Goal: Information Seeking & Learning: Learn about a topic

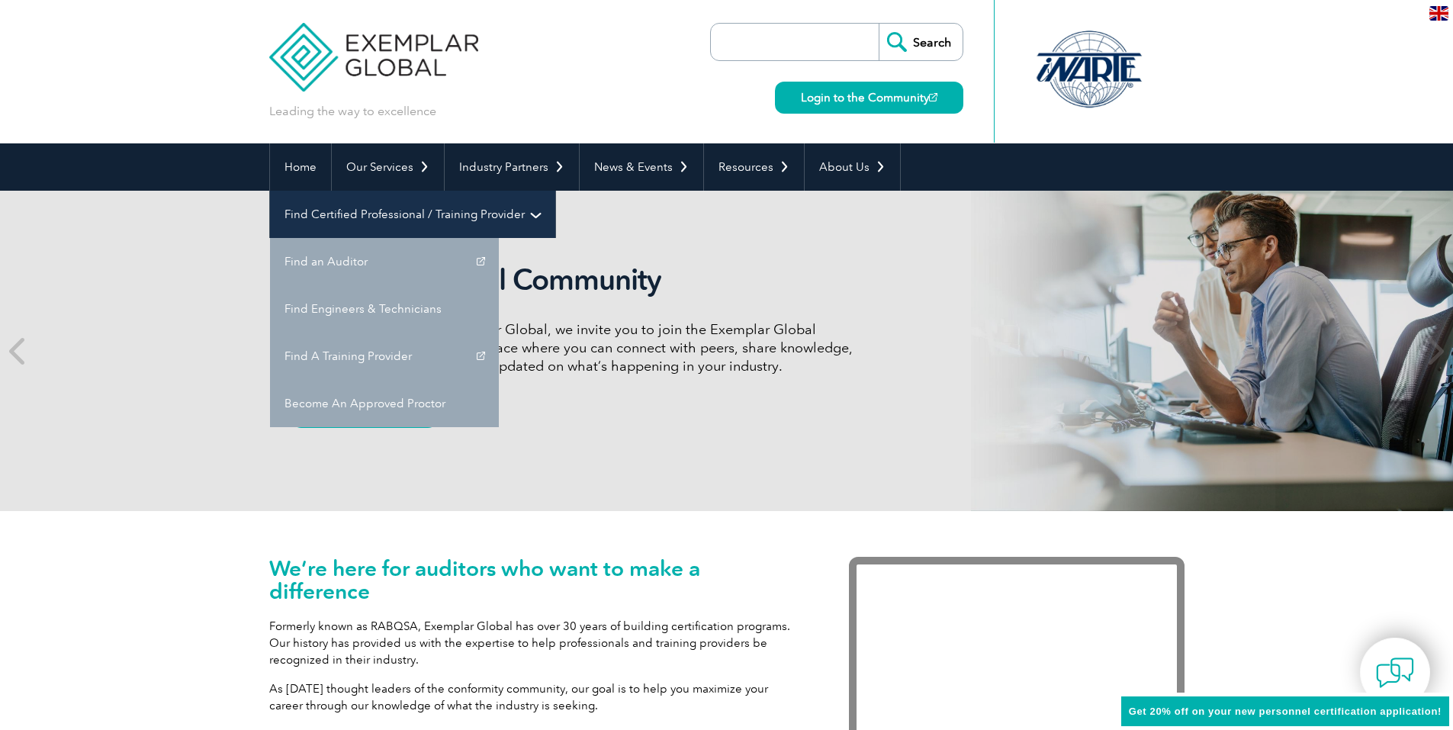
click at [555, 191] on link "Find Certified Professional / Training Provider" at bounding box center [412, 214] width 285 height 47
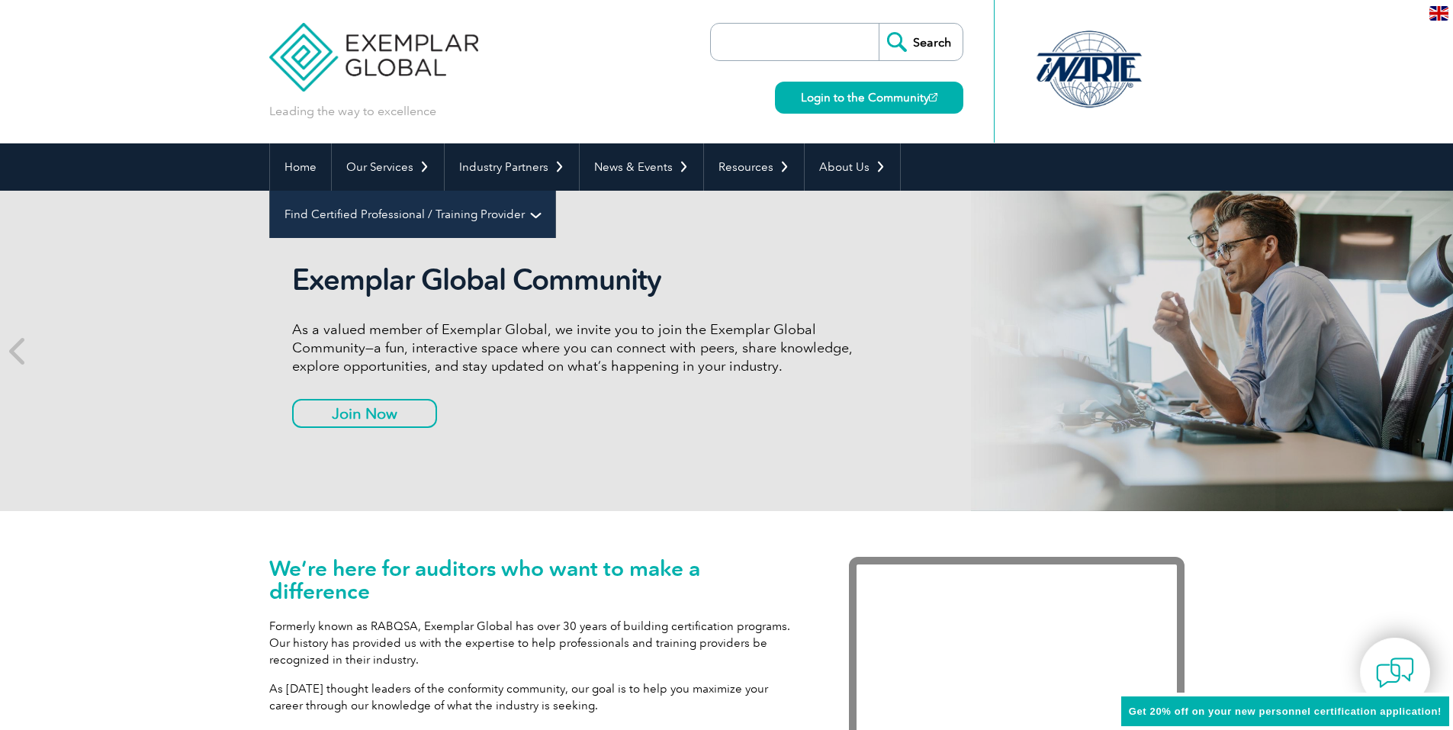
click at [555, 191] on link "Find Certified Professional / Training Provider" at bounding box center [412, 214] width 285 height 47
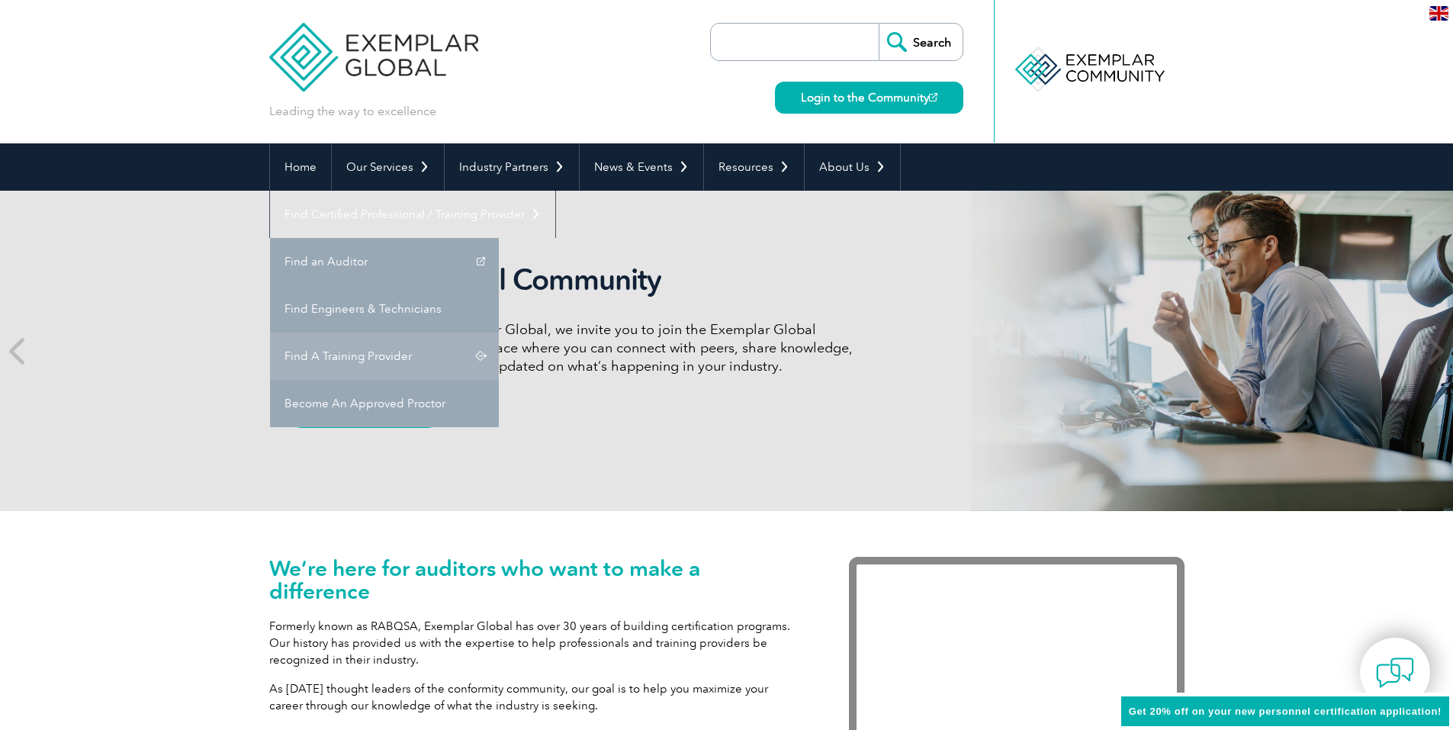
click at [499, 332] on link "Find A Training Provider" at bounding box center [384, 355] width 229 height 47
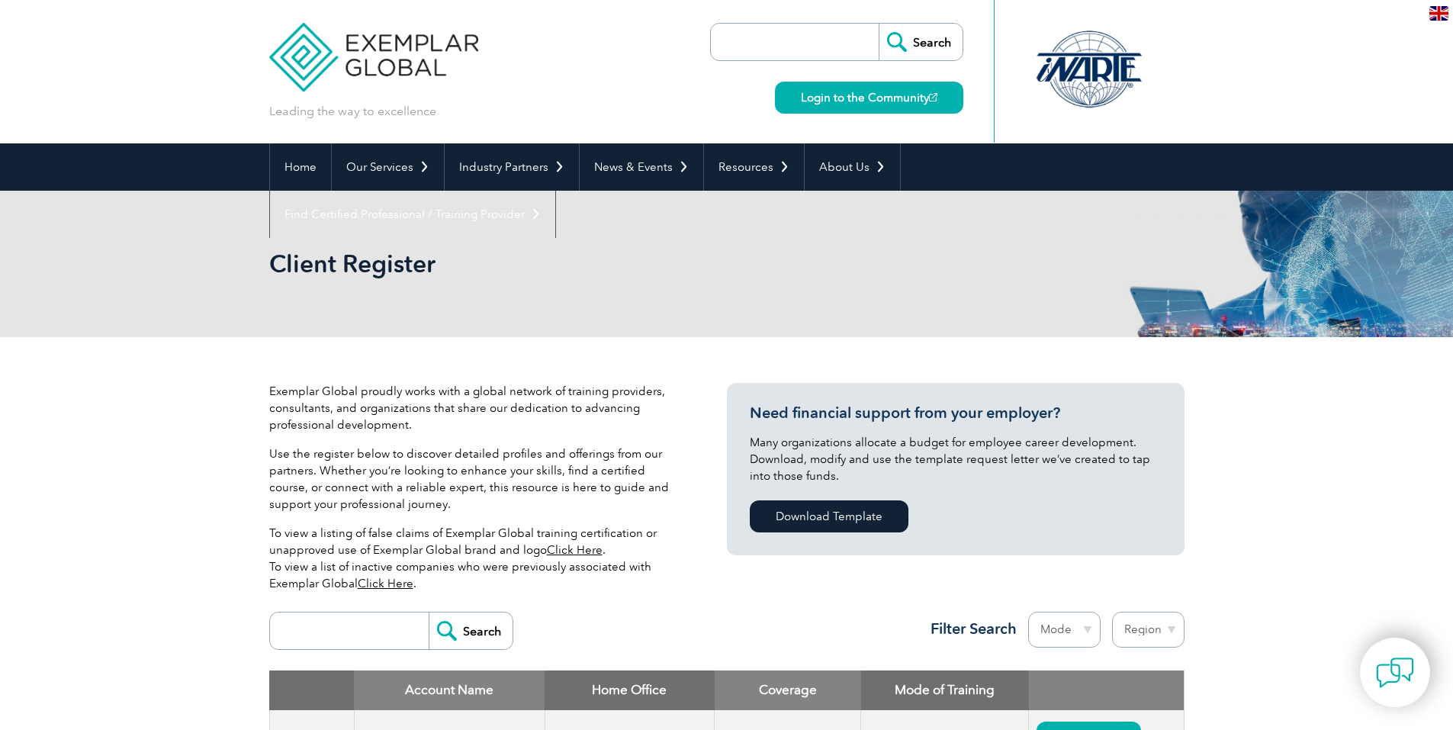
scroll to position [458, 0]
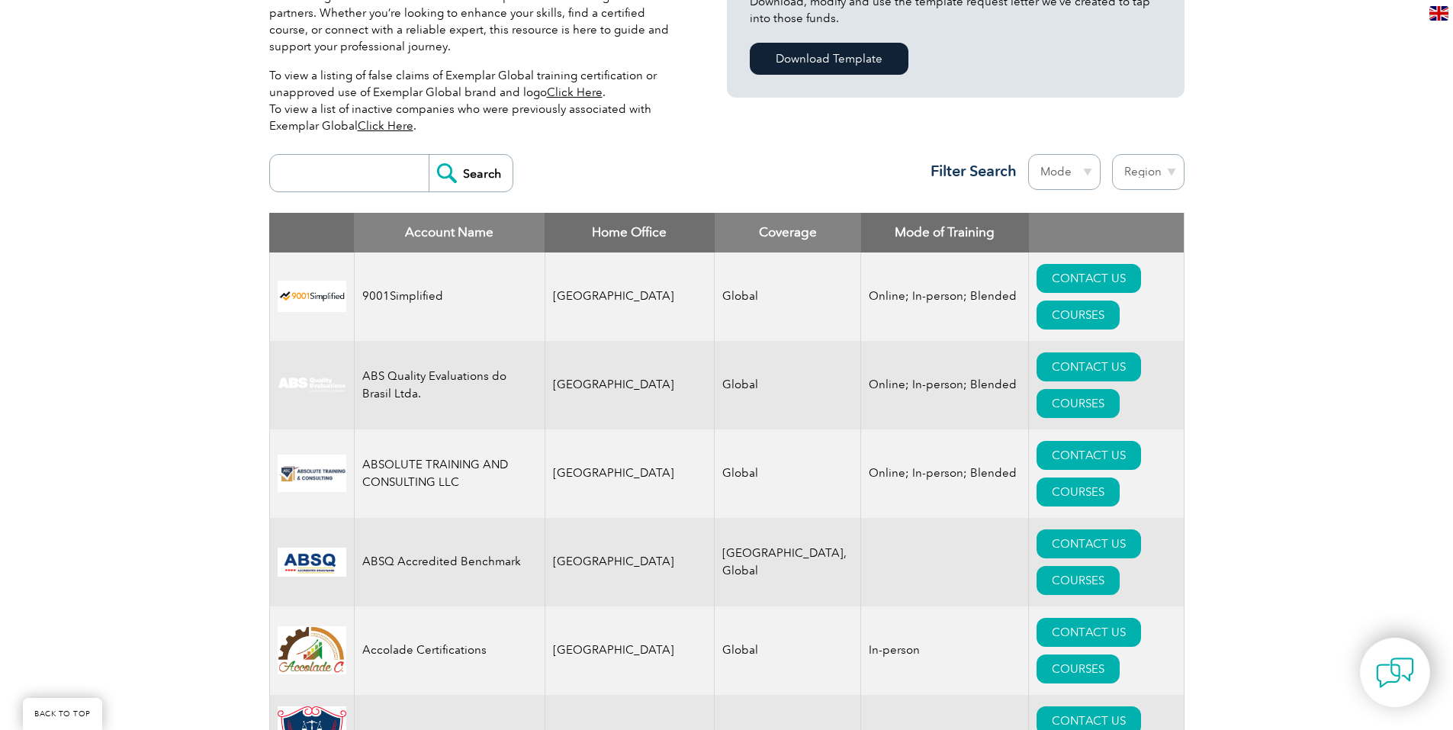
click at [307, 179] on input "search" at bounding box center [353, 173] width 151 height 37
type input "kgs"
click at [460, 175] on input "Search" at bounding box center [471, 173] width 84 height 37
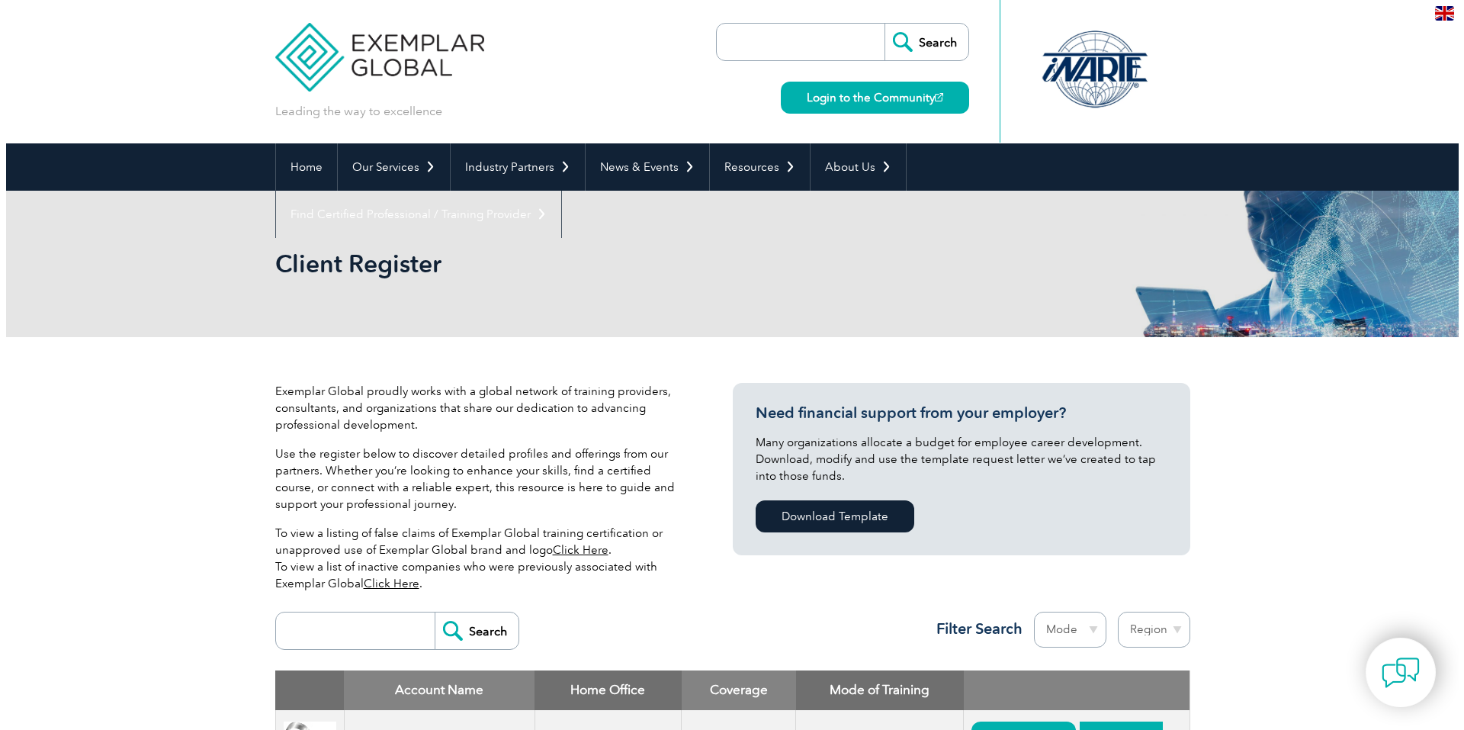
scroll to position [113, 0]
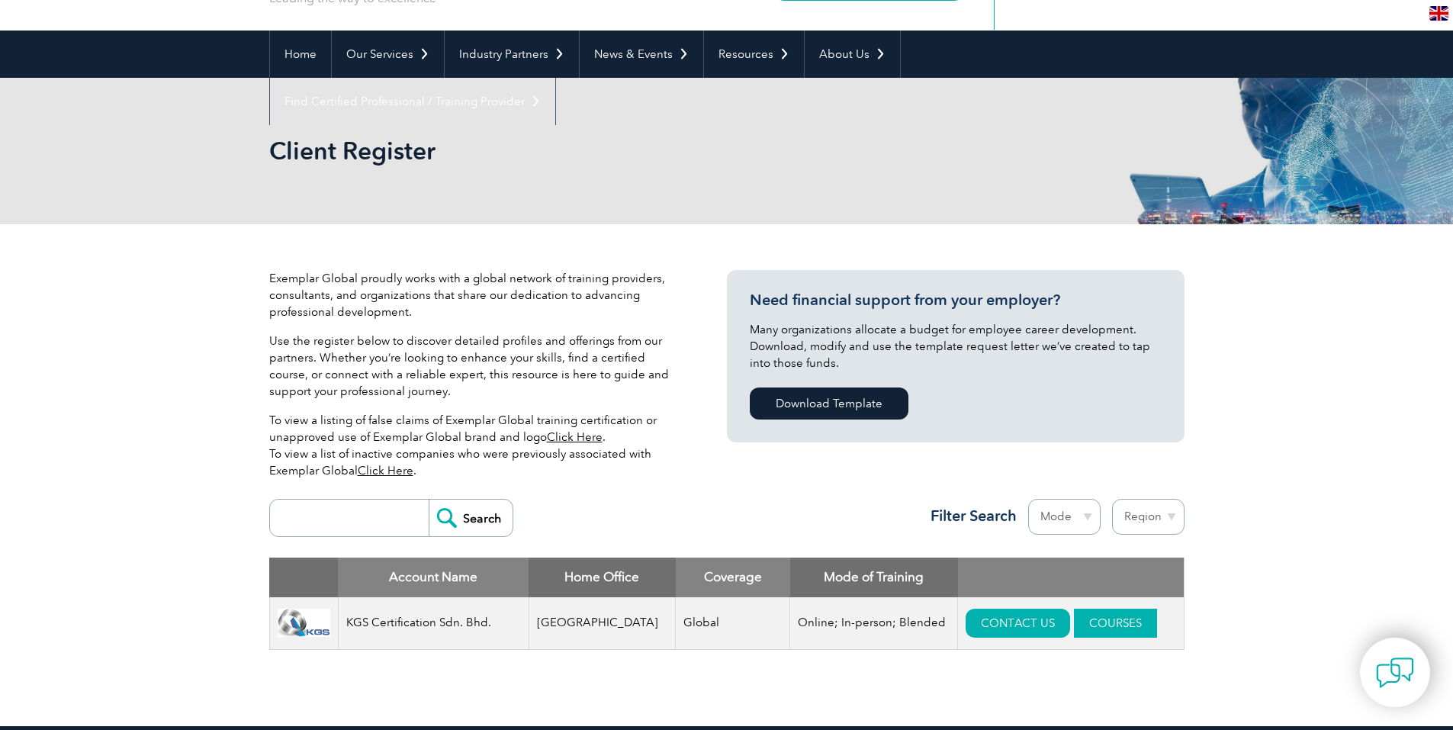
click at [1078, 622] on link "COURSES" at bounding box center [1115, 622] width 83 height 29
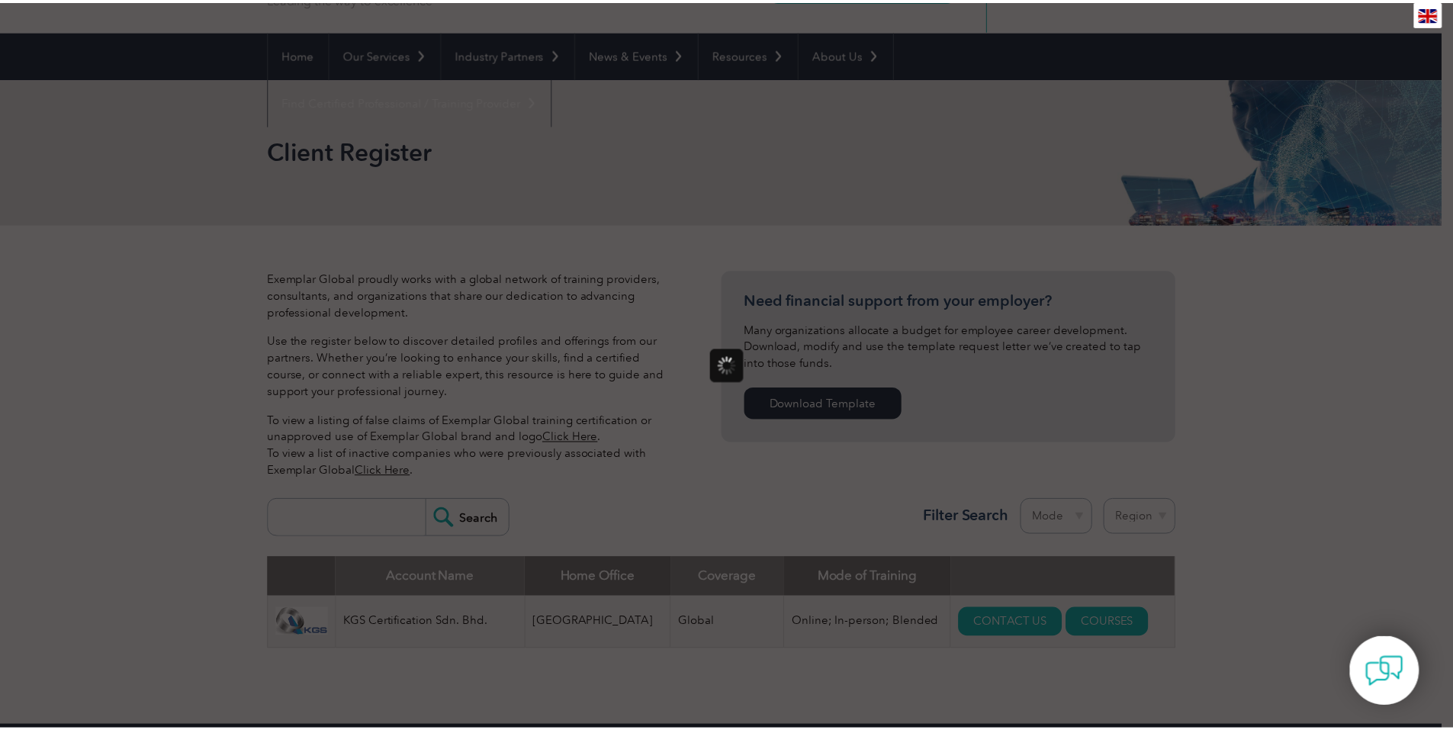
scroll to position [0, 0]
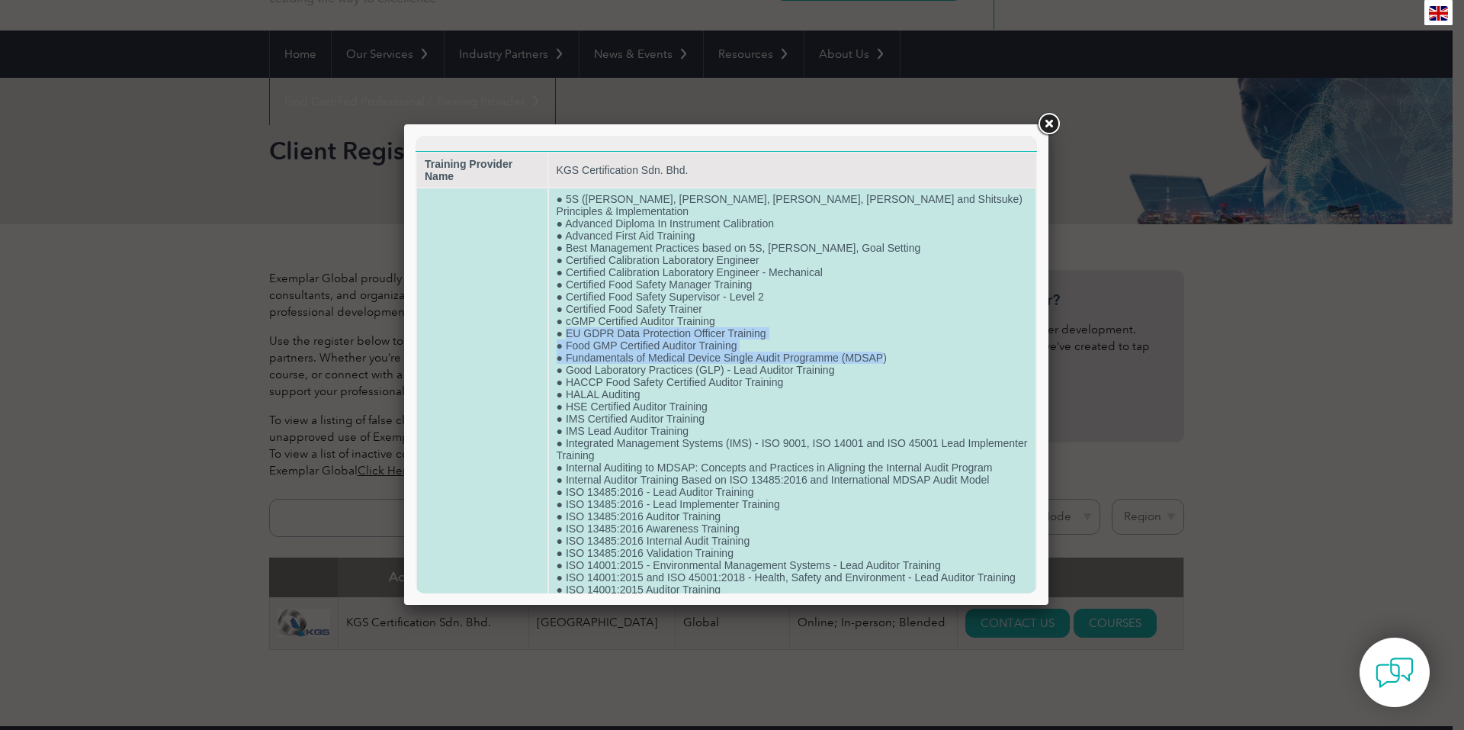
drag, startPoint x: 573, startPoint y: 304, endPoint x: 888, endPoint y: 337, distance: 316.6
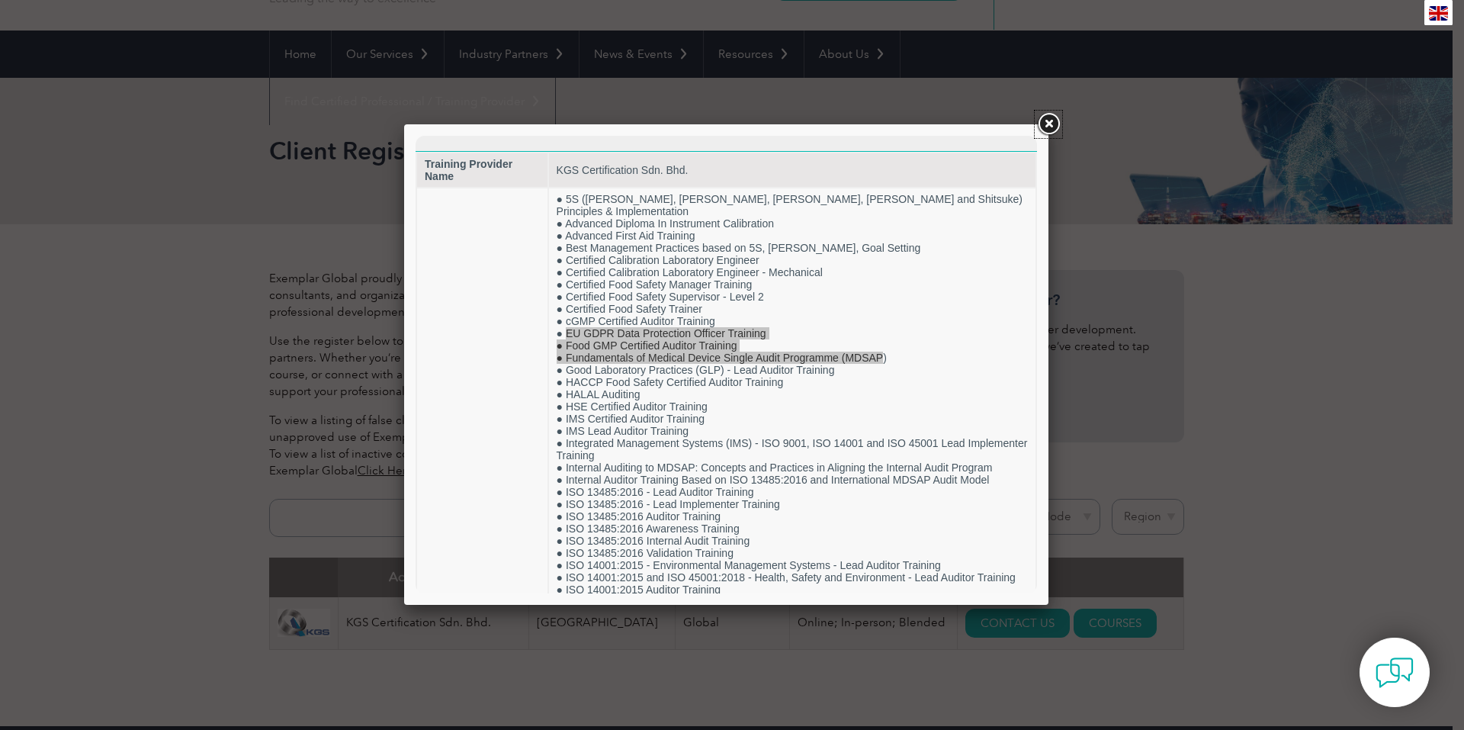
drag, startPoint x: 473, startPoint y: 201, endPoint x: 1047, endPoint y: 122, distance: 579.6
click at [1047, 122] on link at bounding box center [1048, 124] width 27 height 27
